Goal: Navigation & Orientation: Find specific page/section

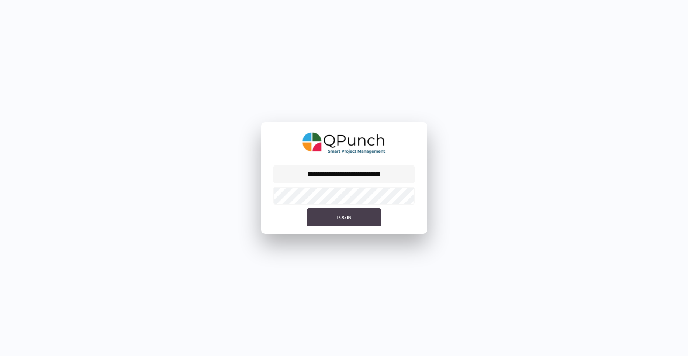
click at [357, 223] on button "Login" at bounding box center [344, 217] width 74 height 18
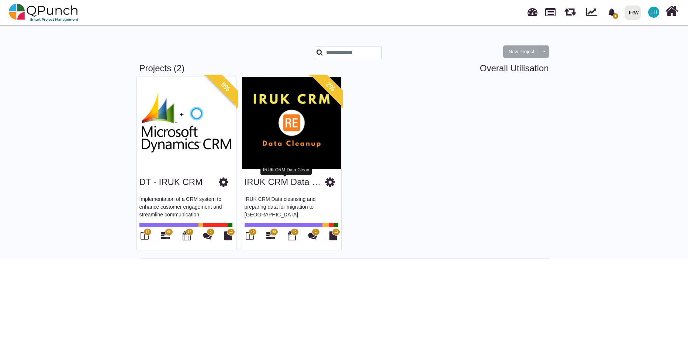
click at [279, 183] on link "IRUK CRM Data Clean" at bounding box center [290, 182] width 90 height 10
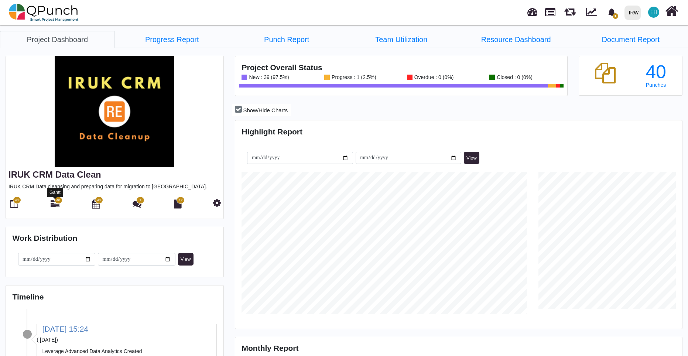
scroll to position [142, 148]
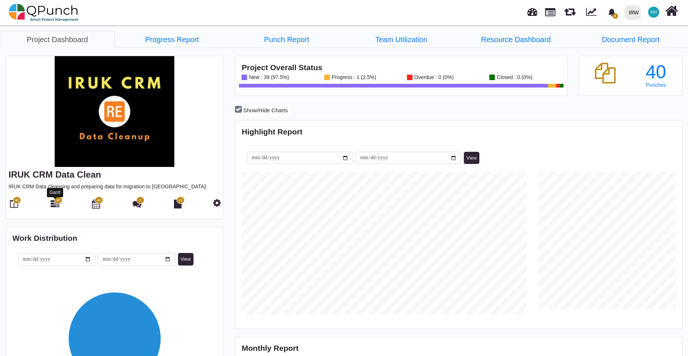
click at [55, 205] on icon at bounding box center [55, 203] width 9 height 9
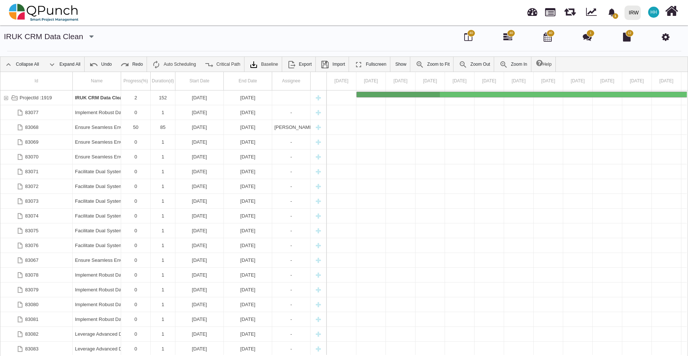
click at [80, 38] on link "IRUK CRM Data Clean" at bounding box center [43, 36] width 79 height 8
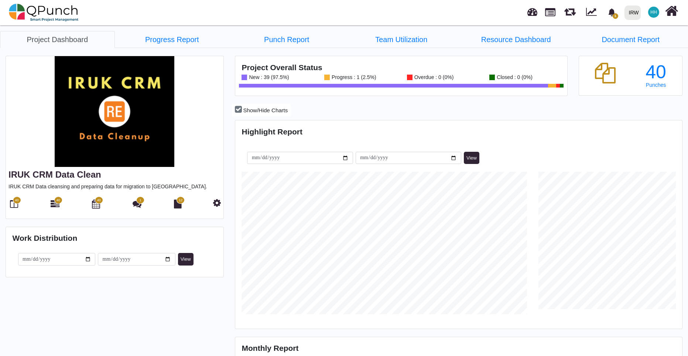
scroll to position [142, 148]
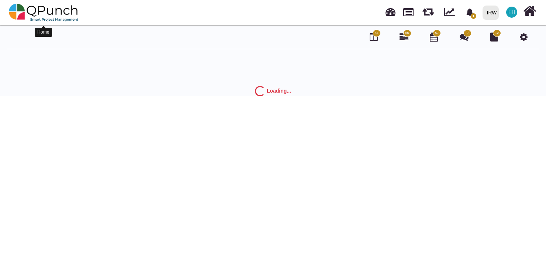
click at [31, 8] on img at bounding box center [44, 12] width 70 height 22
